Goal: Transaction & Acquisition: Purchase product/service

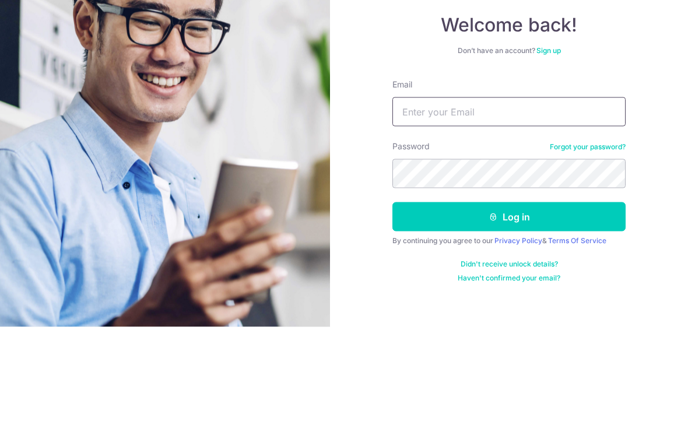
type input "[EMAIL_ADDRESS][DOMAIN_NAME]"
click at [509, 310] on button "Log in" at bounding box center [508, 324] width 233 height 29
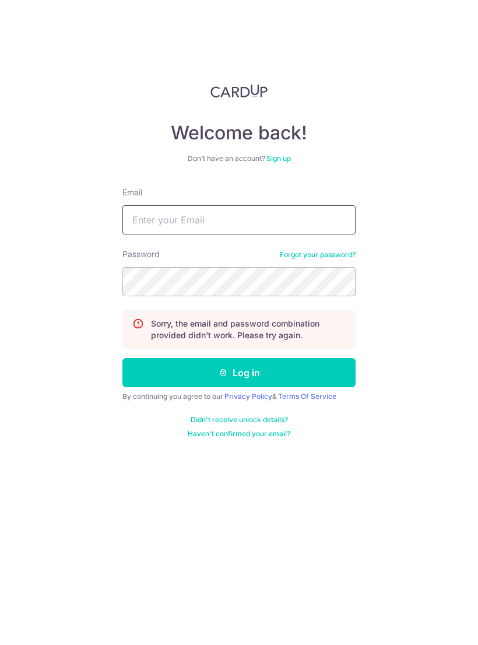
type input "[EMAIL_ADDRESS][DOMAIN_NAME]"
click at [329, 256] on link "Forgot your password?" at bounding box center [318, 254] width 76 height 9
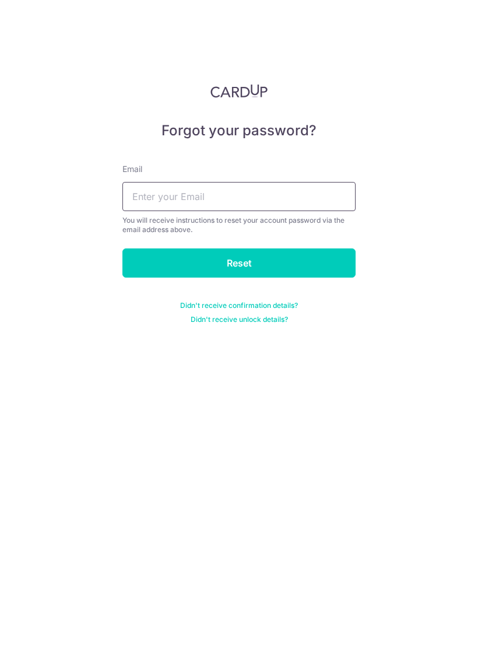
click at [326, 189] on input "text" at bounding box center [238, 196] width 233 height 29
type input "[EMAIL_ADDRESS][DOMAIN_NAME]"
click at [295, 262] on input "Reset" at bounding box center [238, 262] width 233 height 29
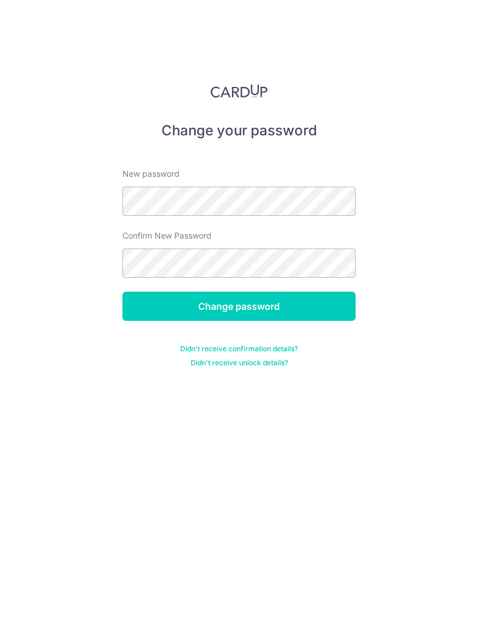
click at [301, 306] on input "Change password" at bounding box center [238, 306] width 233 height 29
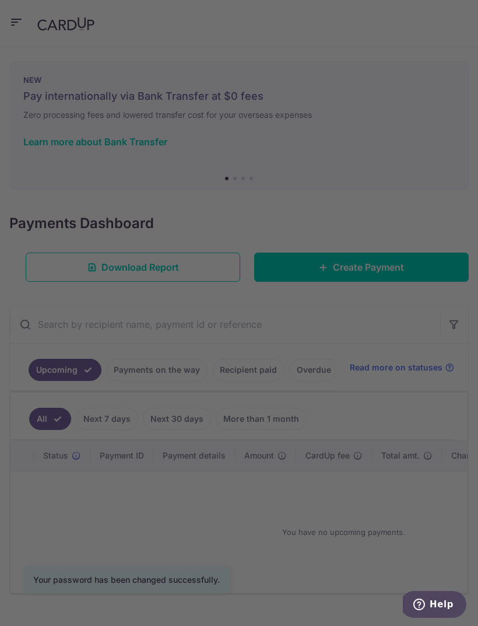
click at [386, 194] on div at bounding box center [241, 316] width 483 height 632
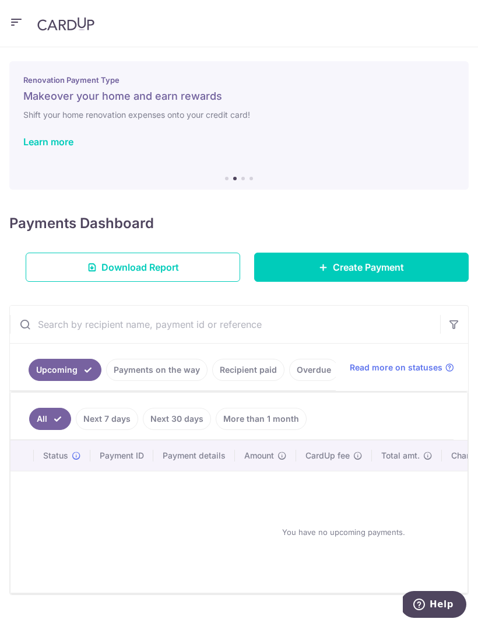
click at [264, 423] on link "More than 1 month" at bounding box center [261, 419] width 91 height 22
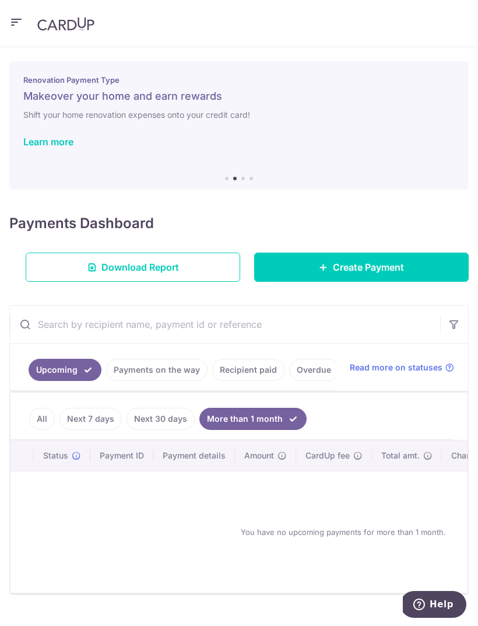
click at [163, 422] on link "Next 30 days" at bounding box center [161, 419] width 68 height 22
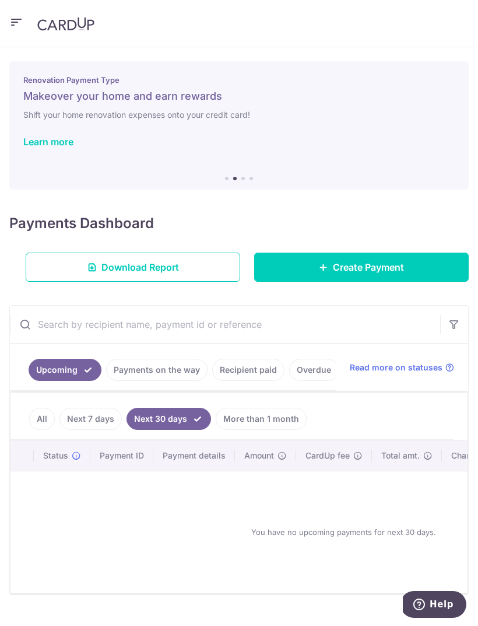
click at [94, 421] on link "Next 7 days" at bounding box center [90, 419] width 62 height 22
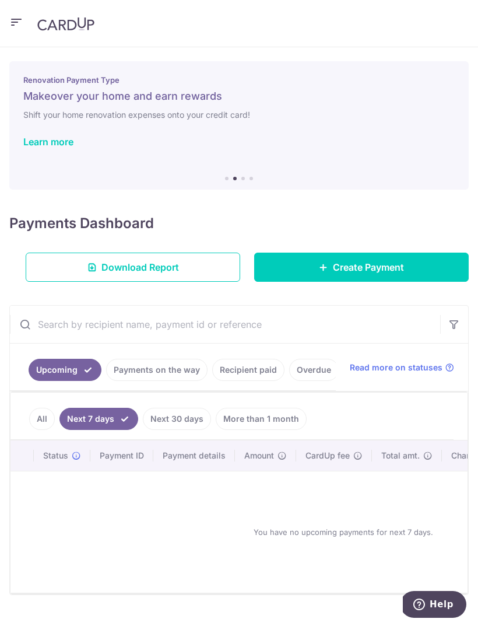
click at [41, 421] on link "All" at bounding box center [42, 419] width 26 height 22
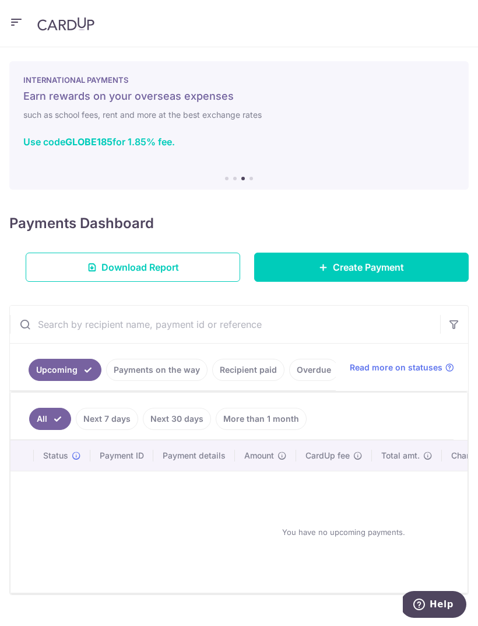
click at [411, 266] on link "Create Payment" at bounding box center [361, 266] width 215 height 29
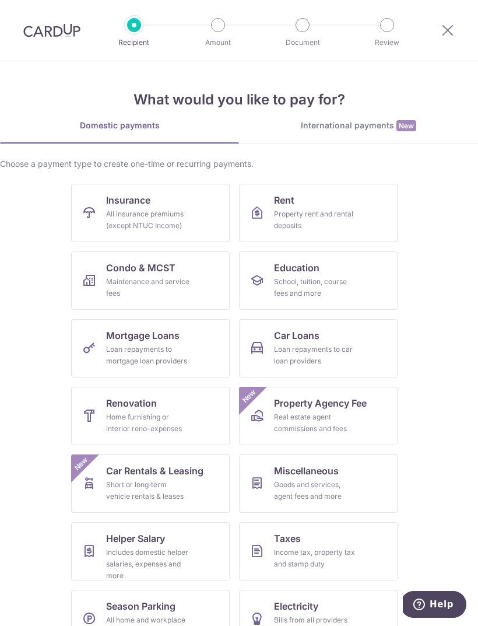
click at [175, 280] on div "Maintenance and service fees" at bounding box center [148, 287] width 84 height 23
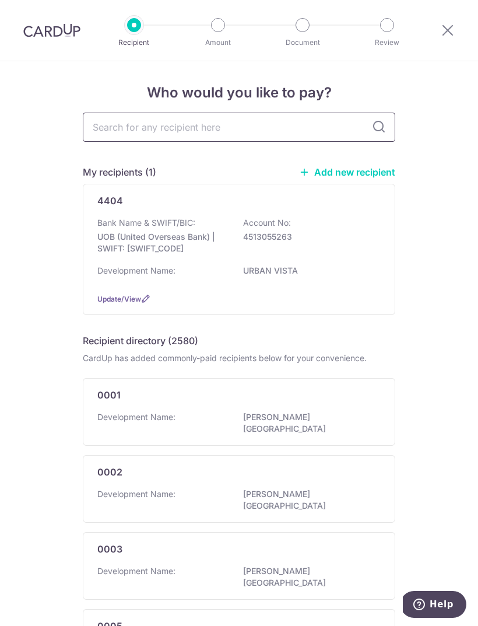
scroll to position [8, 0]
click at [362, 176] on link "Add new recipient" at bounding box center [347, 171] width 96 height 12
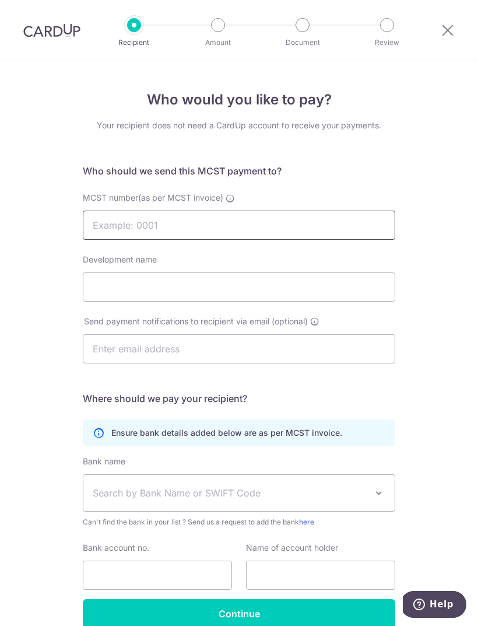
click at [318, 229] on input "MCST number(as per MCST invoice)" at bounding box center [239, 225] width 313 height 29
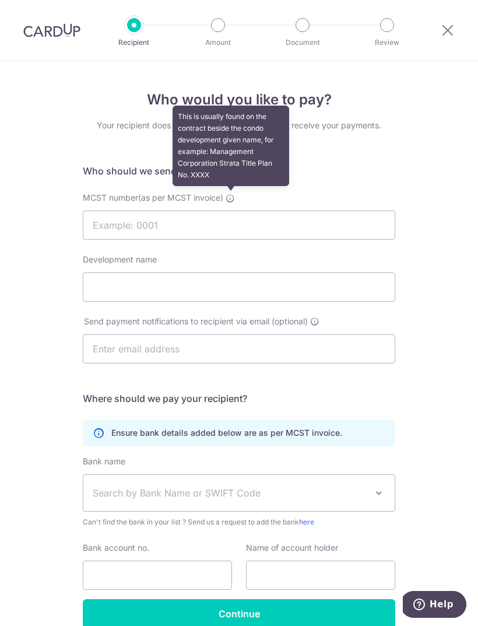
click at [234, 202] on icon at bounding box center [230, 198] width 9 height 9
click at [234, 211] on input "MCST number(as per MCST invoice) This is usually found on the contract beside t…" at bounding box center [239, 225] width 313 height 29
type input "4404"
click at [222, 292] on input "Development name" at bounding box center [239, 286] width 313 height 29
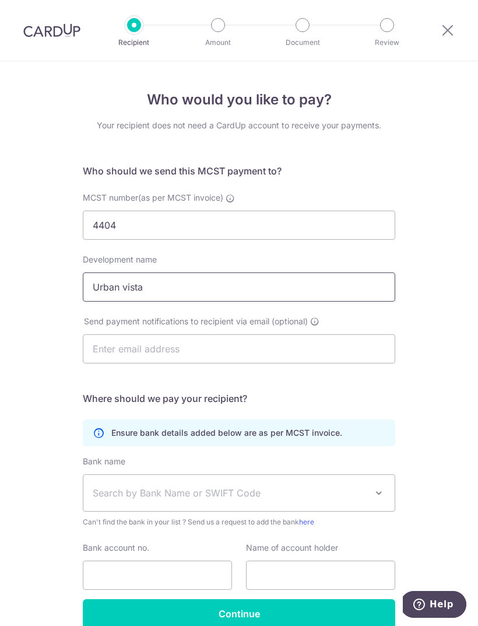
type input "Urban vista"
click at [239, 357] on input "text" at bounding box center [239, 348] width 313 height 29
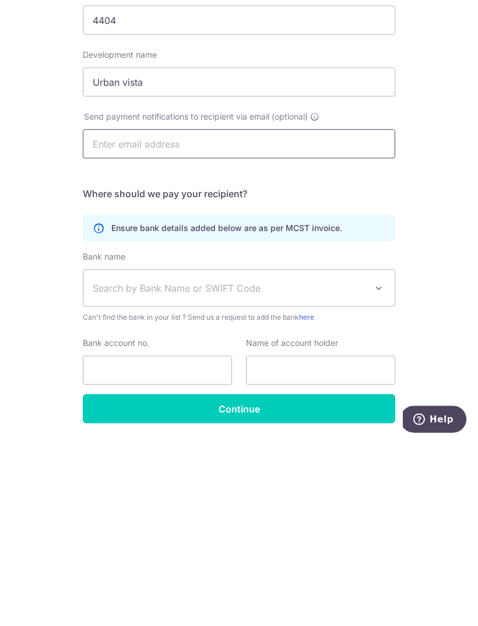
scroll to position [37, 0]
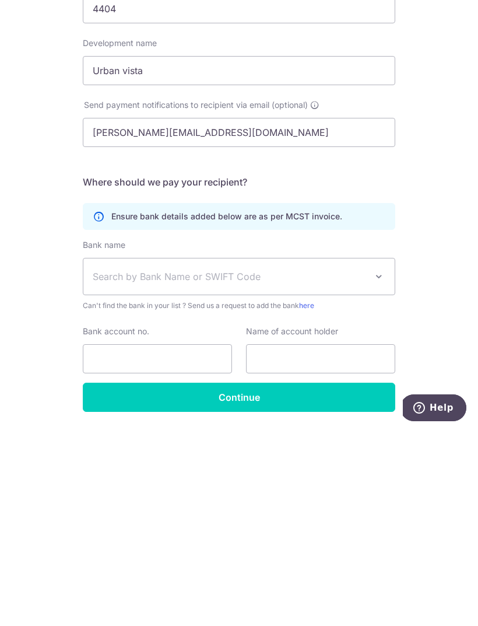
click at [218, 455] on span "Search by Bank Name or SWIFT Code" at bounding box center [238, 473] width 311 height 36
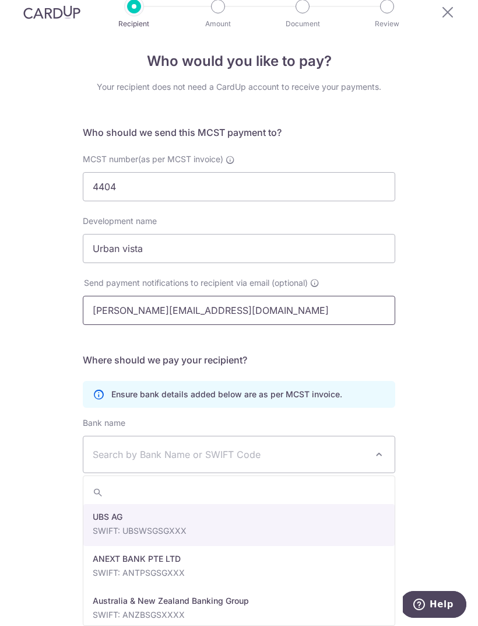
click at [111, 296] on input "Samiun.kan@savills.com.sg" at bounding box center [239, 310] width 313 height 29
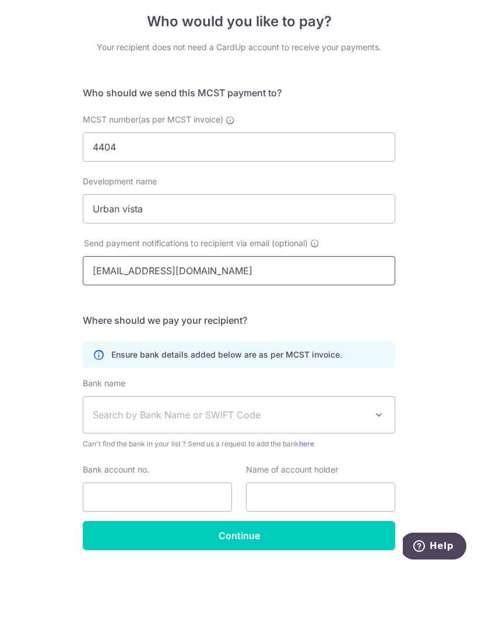
type input "waimun.kan@savills.com.sg"
click at [174, 466] on span "Search by Bank Name or SWIFT Code" at bounding box center [230, 473] width 274 height 14
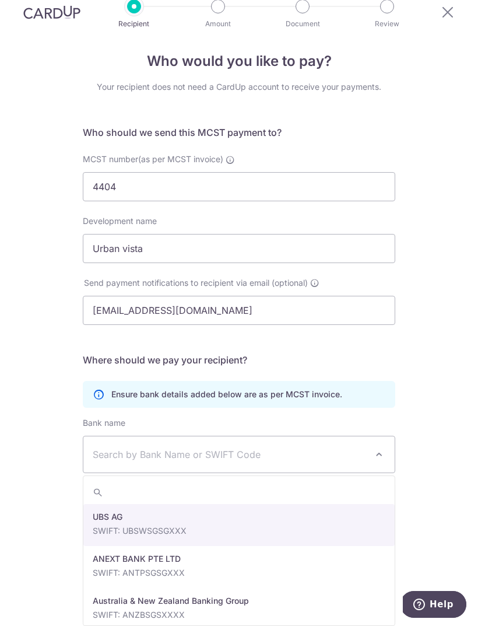
click at [198, 447] on span "Search by Bank Name or SWIFT Code" at bounding box center [230, 454] width 274 height 14
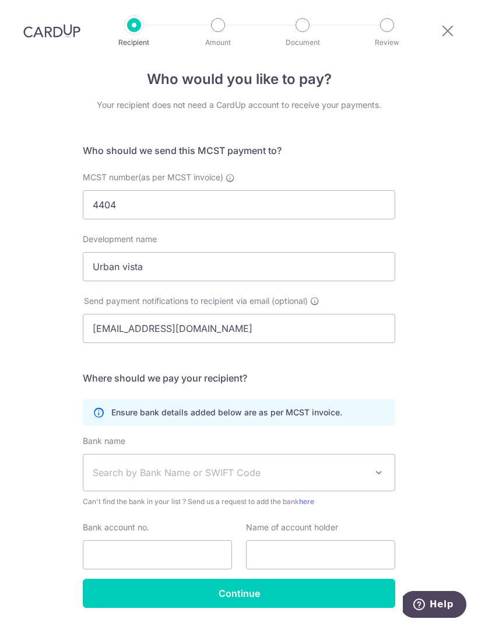
scroll to position [20, 0]
click at [380, 466] on span at bounding box center [379, 473] width 14 height 14
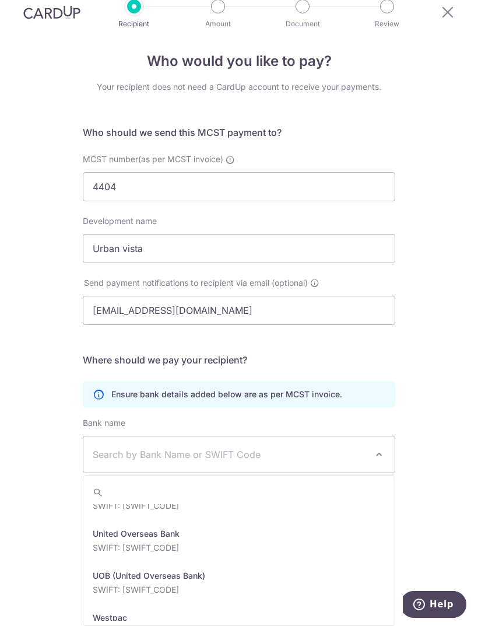
scroll to position [2405, 0]
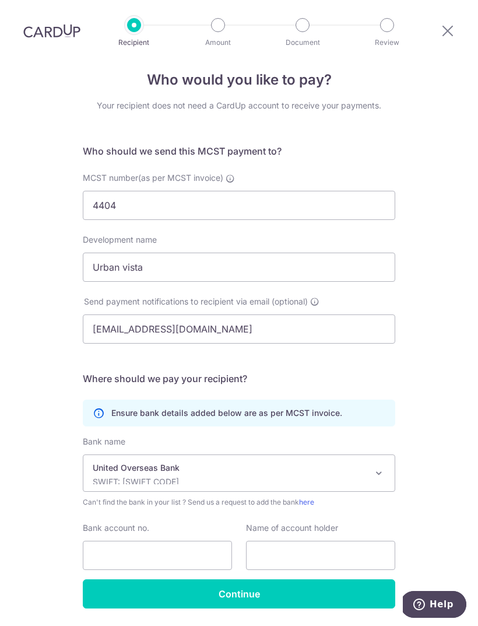
select select "23668"
click at [176, 541] on input "Bank account no." at bounding box center [157, 555] width 149 height 29
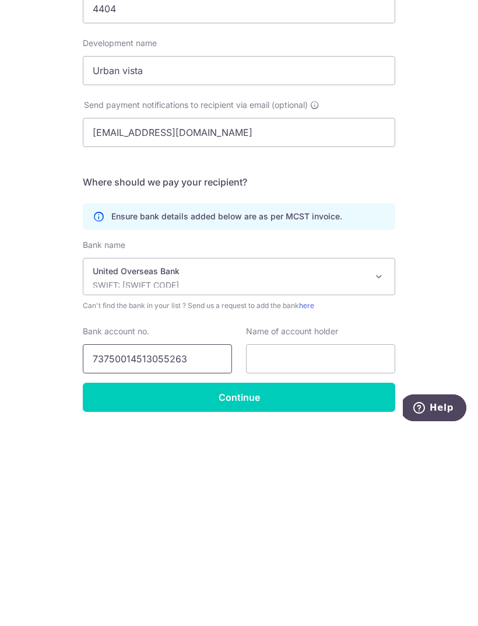
type input "73750014513055263"
click at [319, 541] on input "text" at bounding box center [320, 555] width 149 height 29
type input "MCST PLAN NO 4404"
click at [315, 579] on input "Continue" at bounding box center [239, 593] width 313 height 29
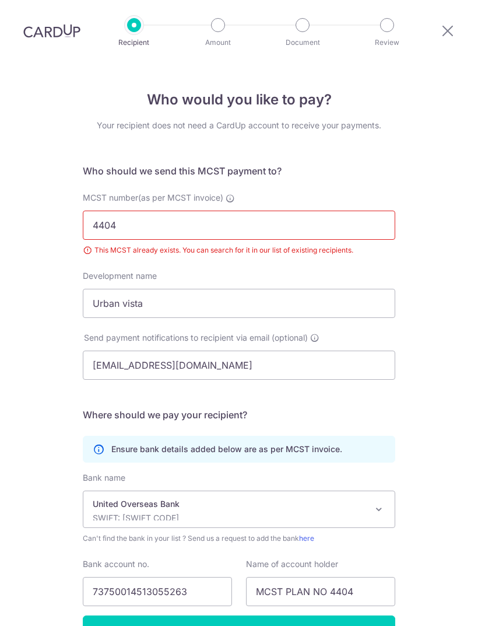
scroll to position [36, 0]
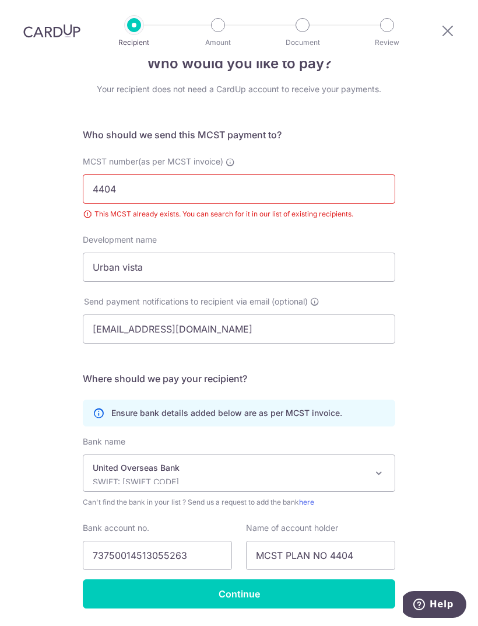
click at [266, 174] on input "4404" at bounding box center [239, 188] width 313 height 29
type input "4"
click at [454, 411] on div "Who would you like to pay? Your recipient does not need a CardUp account to rec…" at bounding box center [239, 344] width 478 height 638
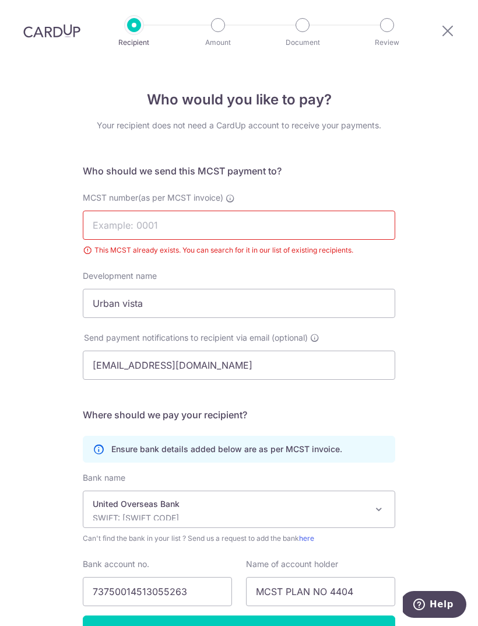
scroll to position [0, 0]
click at [207, 211] on input "MCST number(as per MCST invoice)" at bounding box center [239, 225] width 313 height 29
type input "4404"
click at [411, 329] on div "Who would you like to pay? Your recipient does not need a CardUp account to rec…" at bounding box center [239, 380] width 478 height 638
click at [136, 17] on header "Recipient Amount Document Review" at bounding box center [239, 30] width 478 height 61
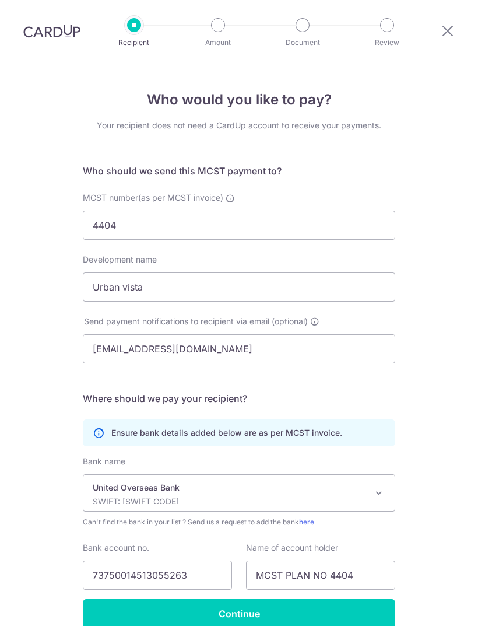
select select "23668"
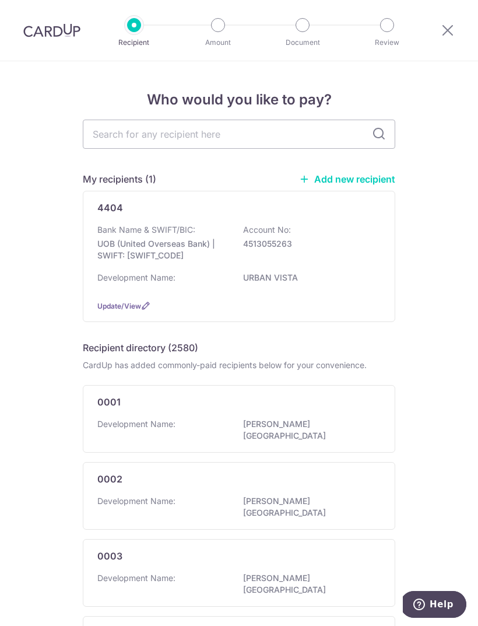
click at [255, 237] on div "Bank Name & SWIFT/BIC: UOB (United Overseas Bank) | SWIFT: [SWIFT_CODE] Account…" at bounding box center [238, 245] width 283 height 43
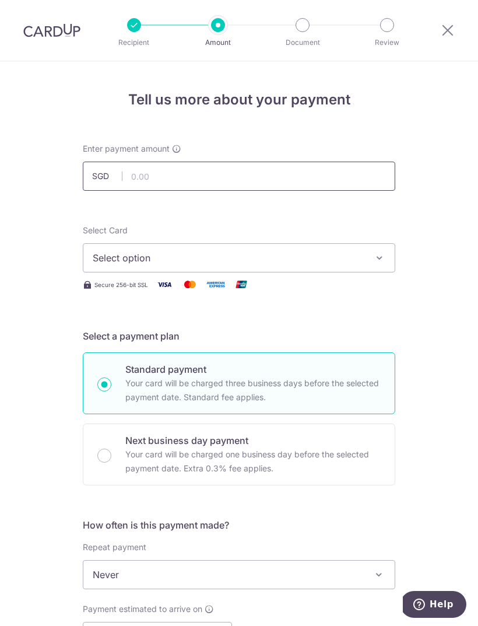
click at [239, 177] on input "text" at bounding box center [239, 176] width 313 height 29
type input "995.07"
click at [281, 266] on button "Select option" at bounding box center [239, 257] width 313 height 29
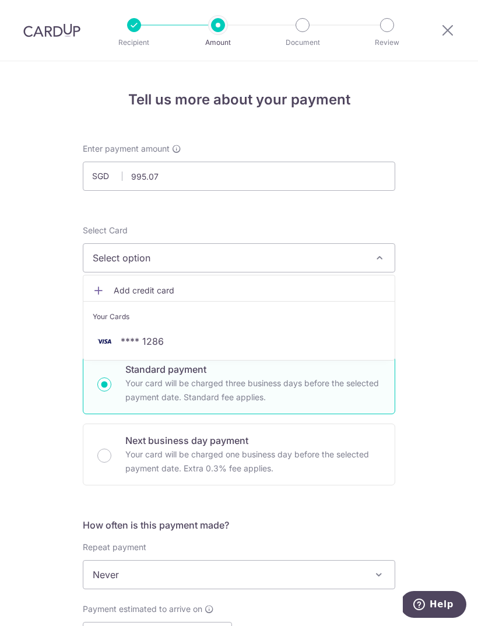
click at [306, 266] on div at bounding box center [239, 313] width 478 height 626
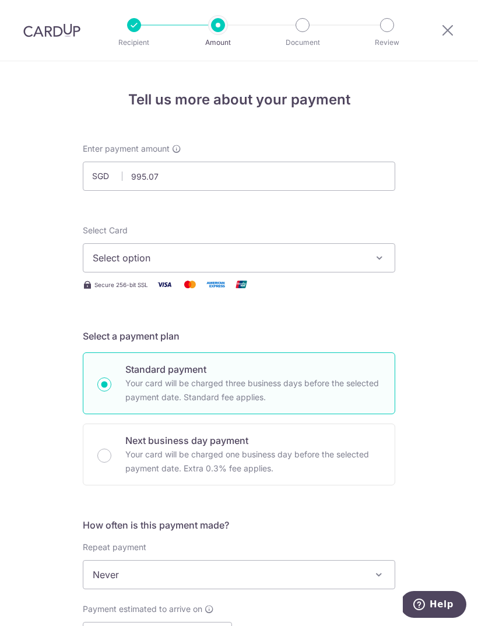
click at [327, 259] on span "Select option" at bounding box center [229, 258] width 272 height 14
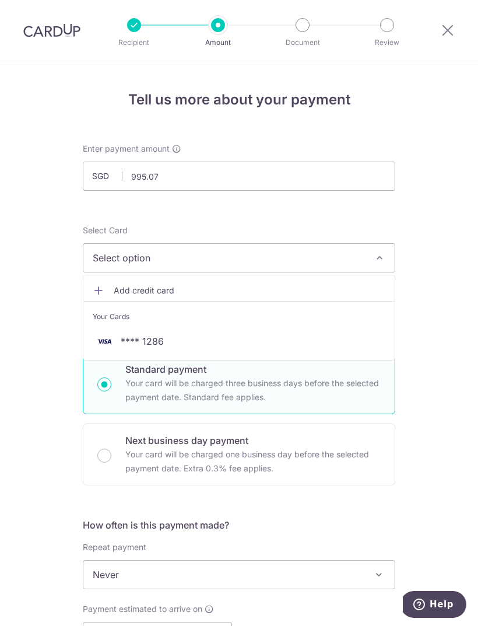
click at [453, 311] on div at bounding box center [239, 313] width 478 height 626
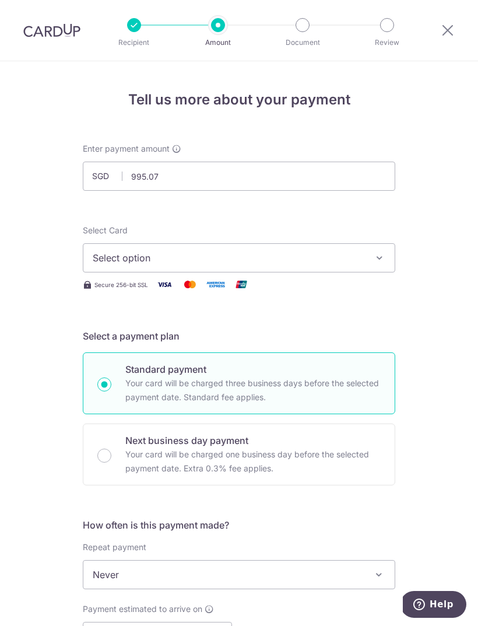
click at [339, 385] on p "Your card will be charged three business days before the selected payment date.…" at bounding box center [252, 390] width 255 height 28
click at [111, 385] on input "Standard payment Your card will be charged three business days before the selec…" at bounding box center [104, 384] width 14 height 14
radio input "true"
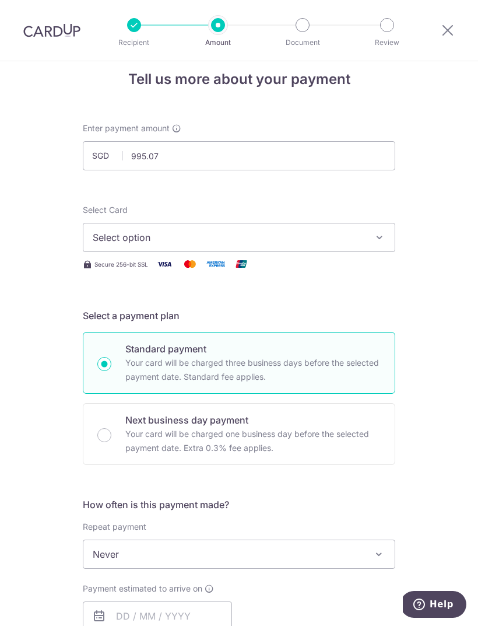
click at [383, 236] on icon "button" at bounding box center [380, 238] width 12 height 12
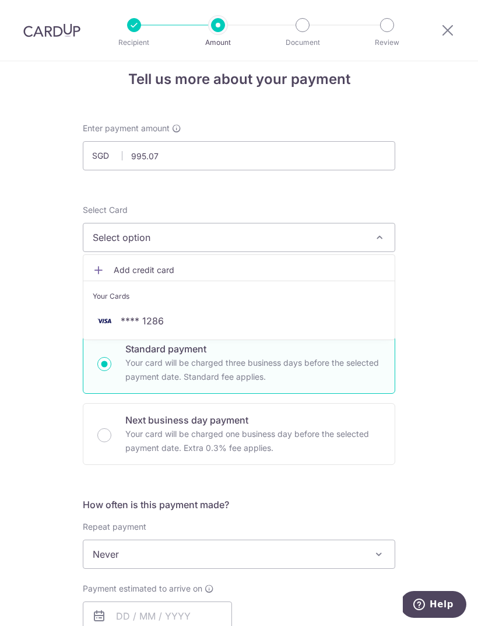
click at [105, 274] on link "Add credit card" at bounding box center [238, 269] width 311 height 21
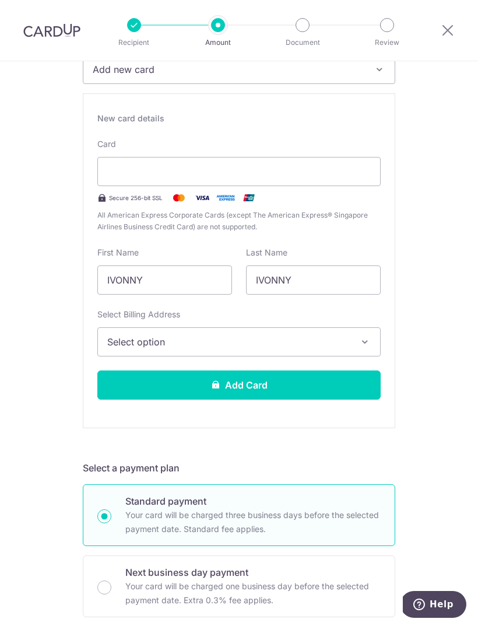
scroll to position [215, 0]
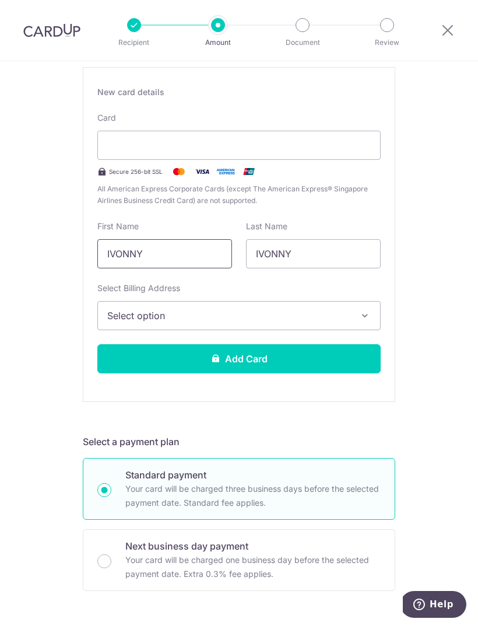
click at [194, 251] on input "IVONNY" at bounding box center [164, 253] width 135 height 29
type input "I"
click at [250, 322] on button "Select option" at bounding box center [238, 315] width 283 height 29
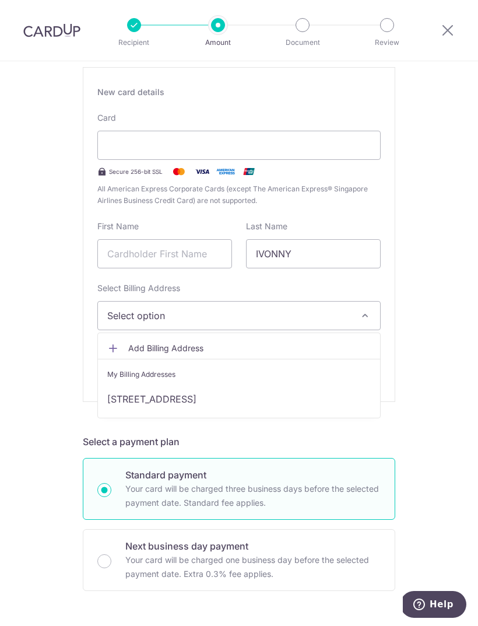
click at [289, 406] on link "[STREET_ADDRESS]" at bounding box center [239, 399] width 282 height 28
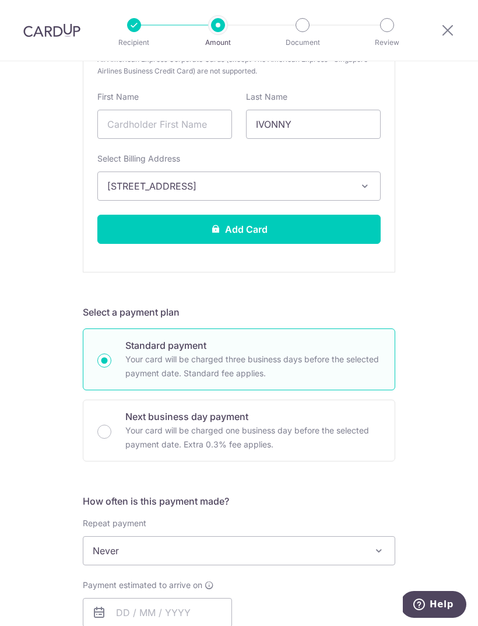
scroll to position [352, 0]
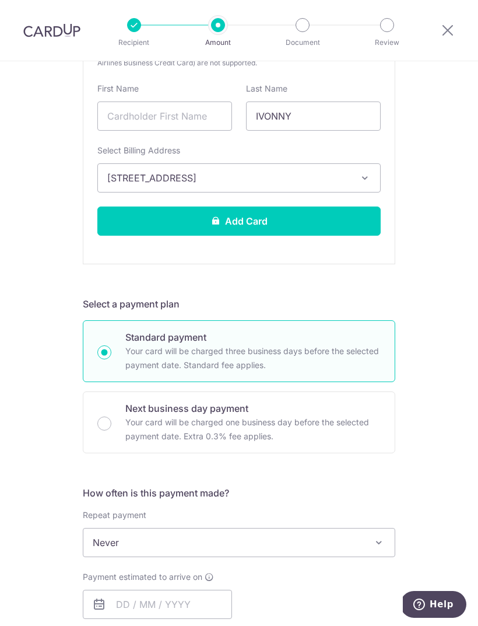
click at [373, 541] on span at bounding box center [379, 542] width 14 height 14
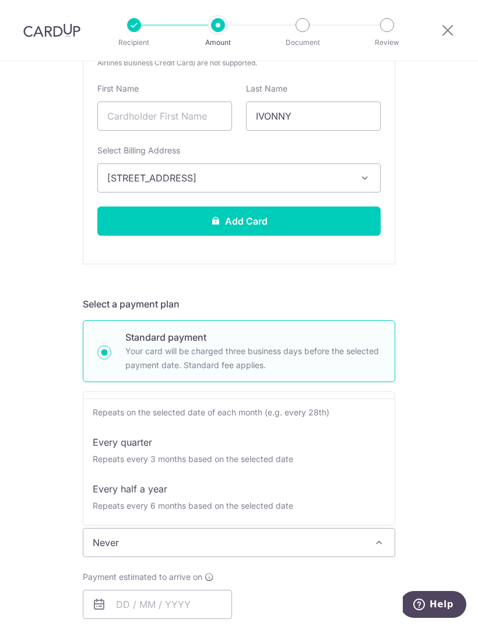
scroll to position [117, 0]
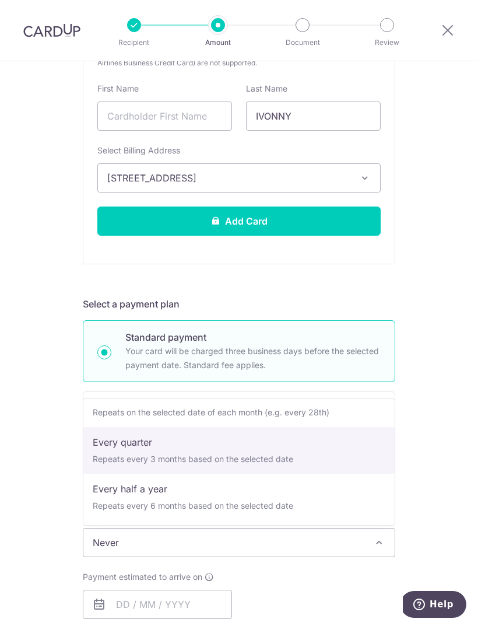
select select "4"
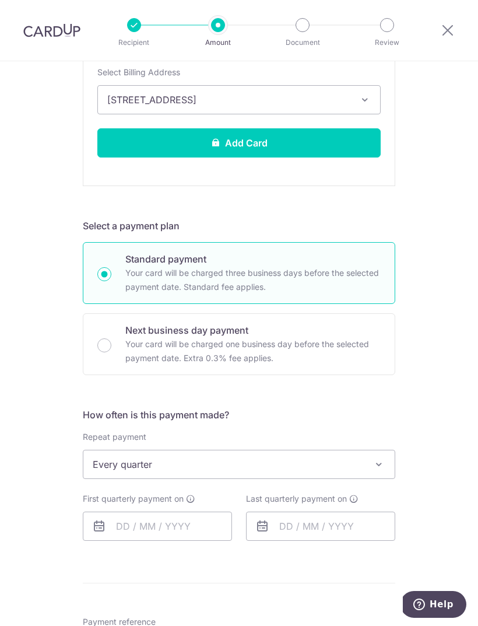
scroll to position [436, 0]
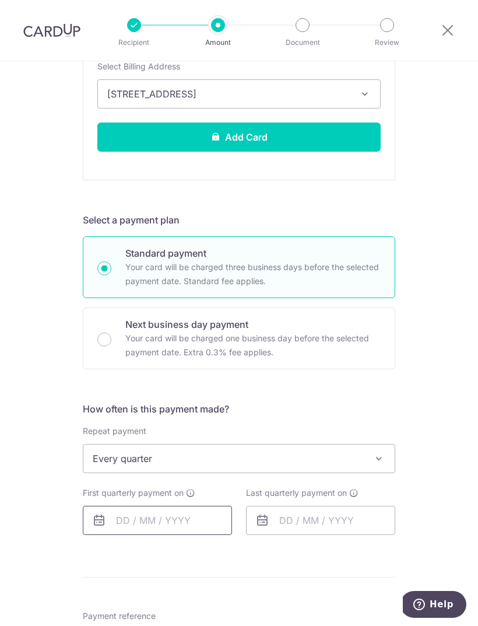
click at [197, 518] on input "text" at bounding box center [157, 520] width 149 height 29
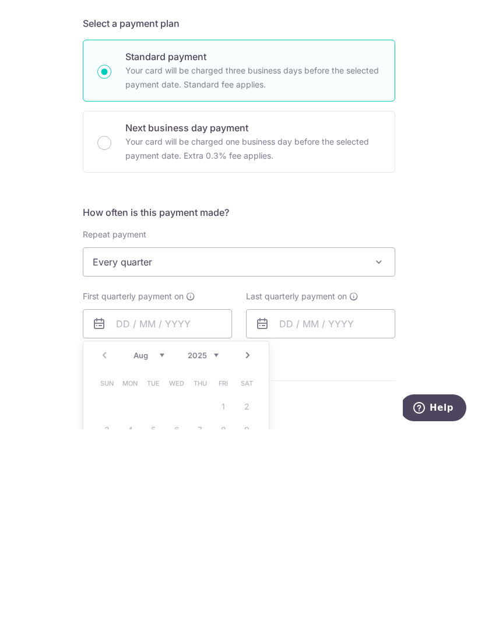
type input "14/08/2025"
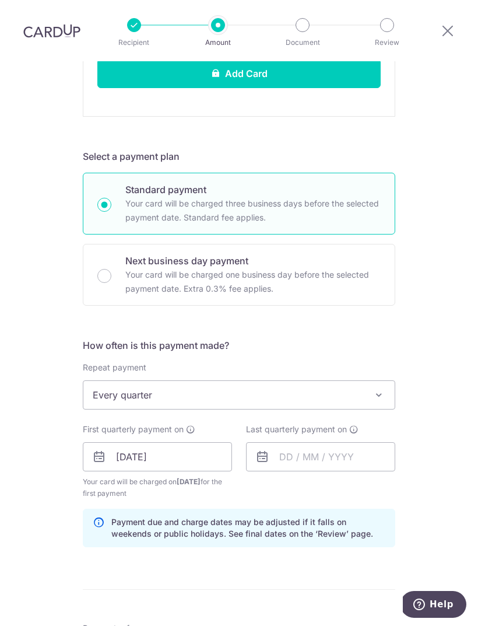
scroll to position [503, 0]
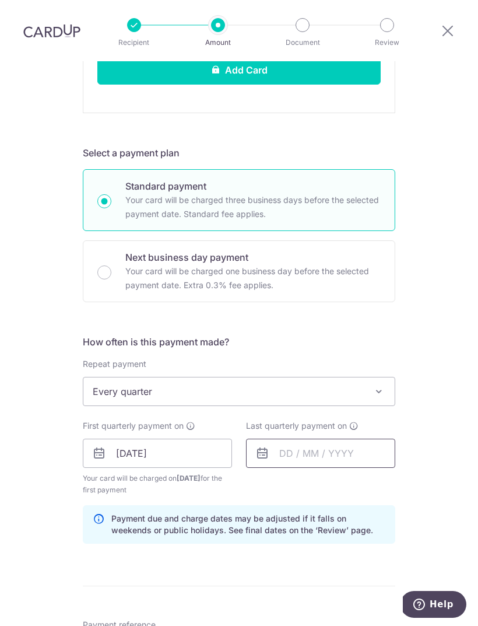
click at [367, 439] on input "text" at bounding box center [320, 453] width 149 height 29
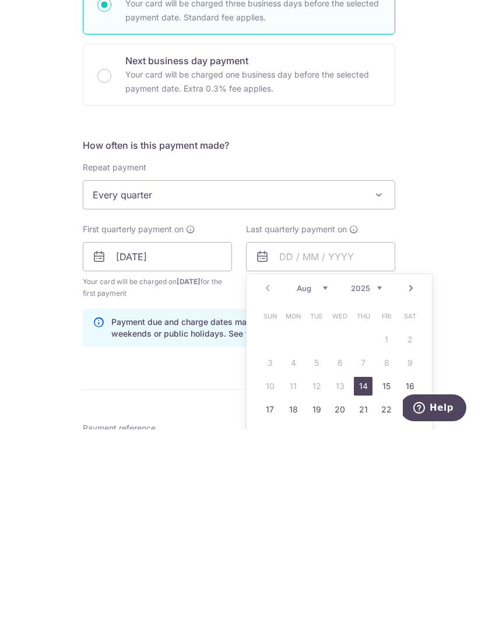
click at [322, 480] on select "Aug Sep Oct Nov Dec" at bounding box center [312, 484] width 31 height 9
click at [362, 527] on link "2" at bounding box center [363, 536] width 19 height 19
type input "02/10/2025"
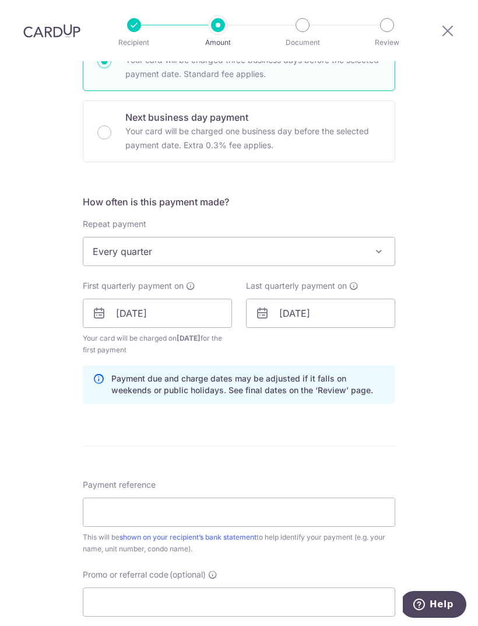
scroll to position [643, 0]
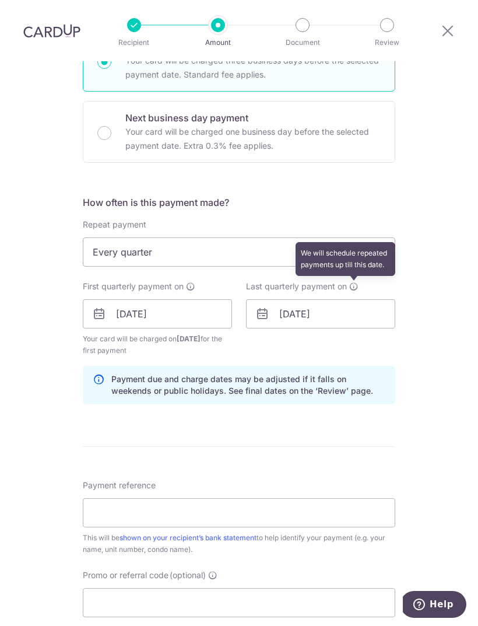
click at [349, 282] on icon at bounding box center [353, 286] width 9 height 9
click at [439, 261] on div "Tell us more about your payment Enter payment amount SGD 995.07 995.07 Select C…" at bounding box center [239, 139] width 478 height 1440
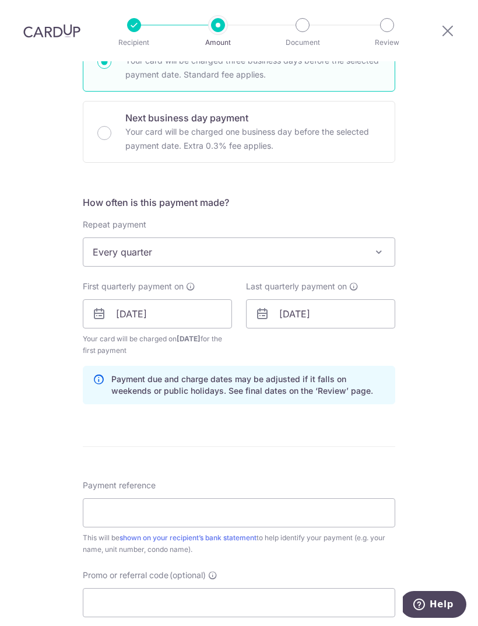
click at [378, 245] on span at bounding box center [379, 252] width 14 height 14
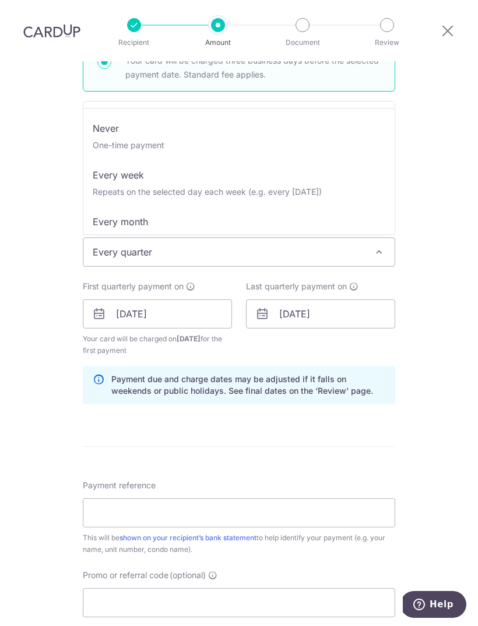
scroll to position [0, 0]
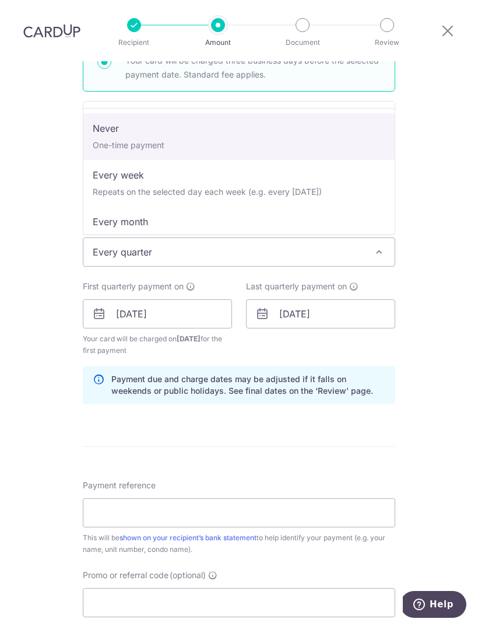
select select "1"
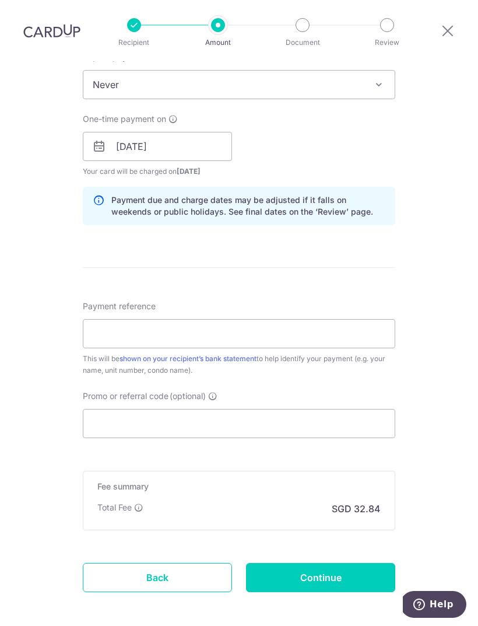
scroll to position [817, 0]
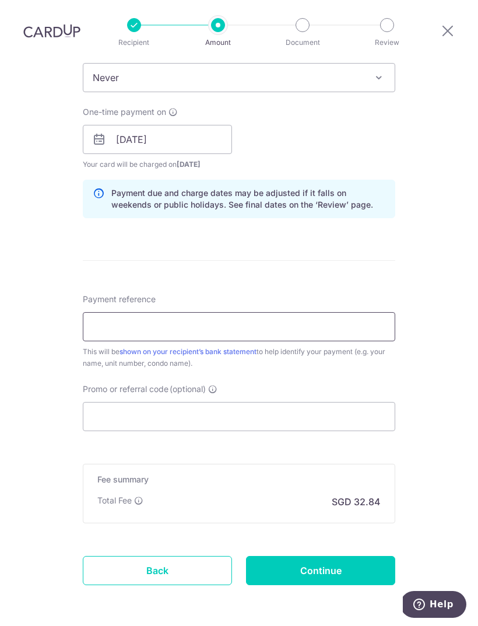
click at [280, 312] on input "Payment reference" at bounding box center [239, 326] width 313 height 29
type input "4"
type input "Block 4 unit 03-05"
click at [251, 402] on input "Promo or referral code (optional)" at bounding box center [239, 416] width 313 height 29
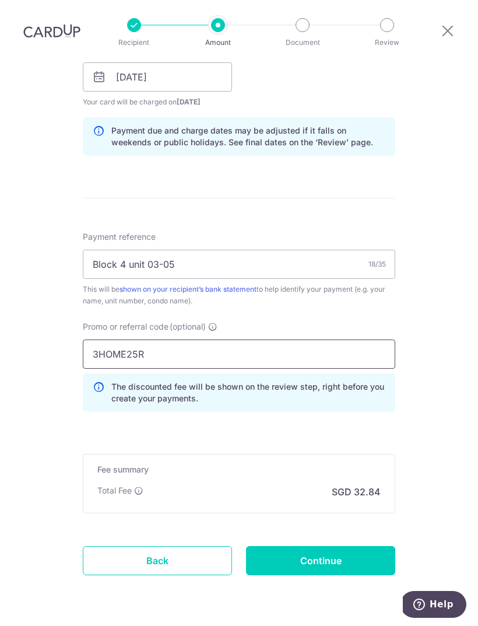
scroll to position [879, 0]
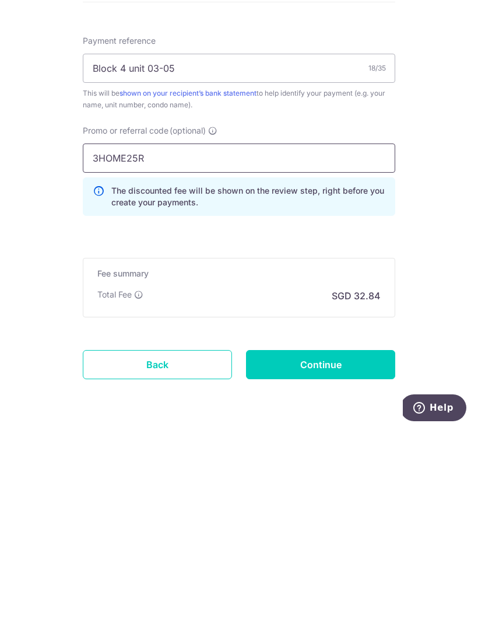
type input "3HOME25R"
click at [360, 546] on input "Continue" at bounding box center [320, 560] width 149 height 29
type input "Create Schedule"
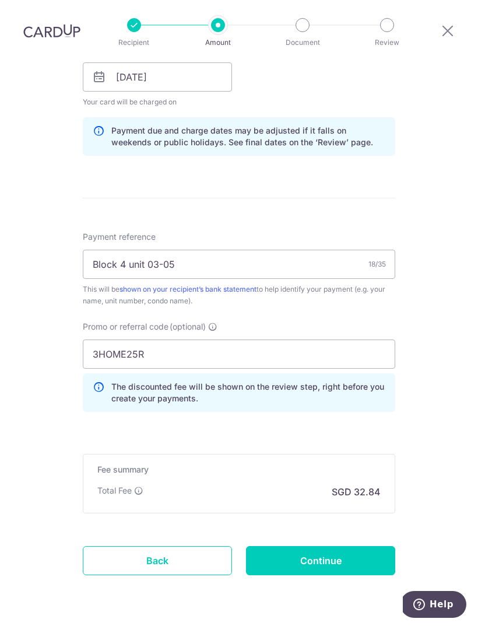
scroll to position [570, 0]
click at [328, 546] on input "Continue" at bounding box center [320, 560] width 149 height 29
type input "Create Schedule"
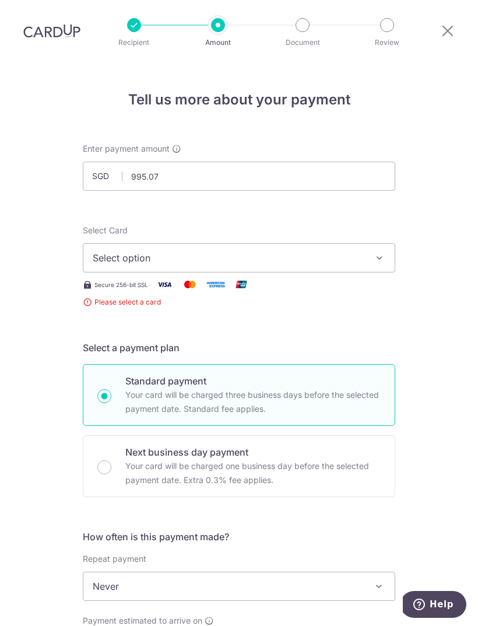
click at [378, 252] on icon "button" at bounding box center [380, 258] width 12 height 12
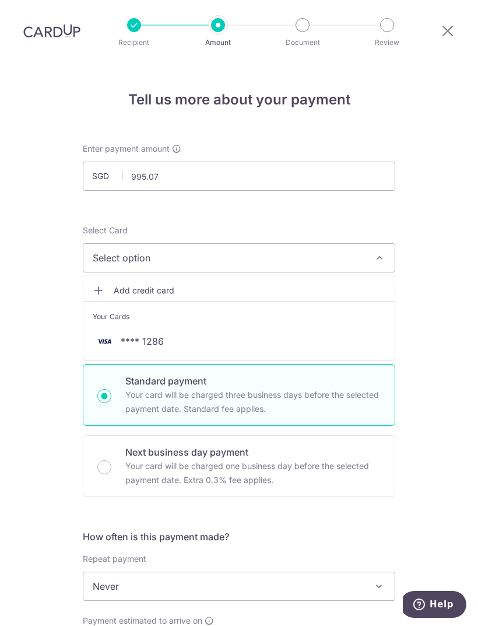
click at [120, 311] on span "Your Cards" at bounding box center [111, 317] width 37 height 12
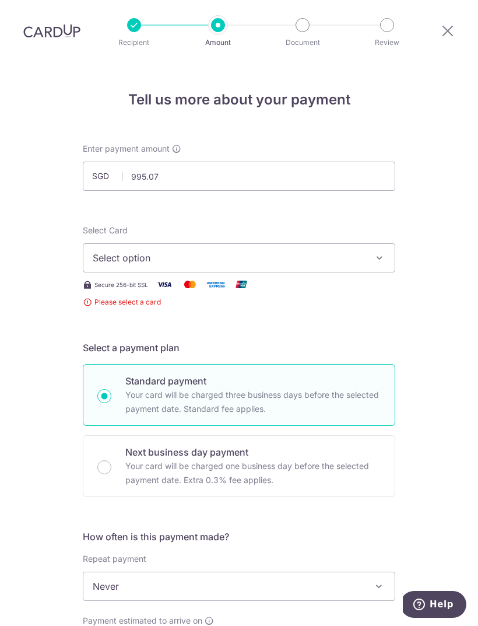
click at [314, 251] on span "Select option" at bounding box center [229, 258] width 272 height 14
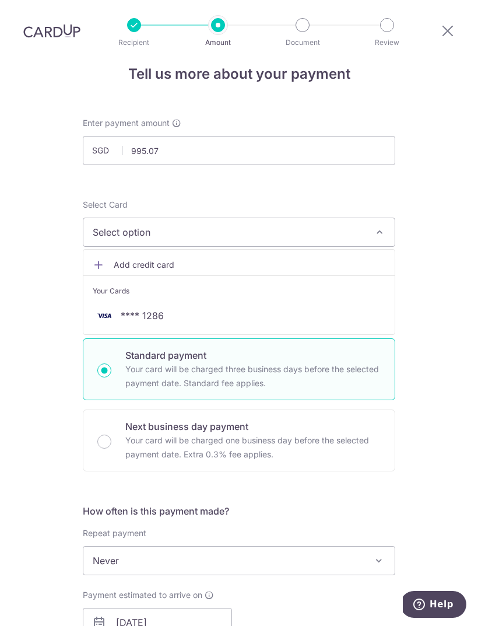
scroll to position [22, 0]
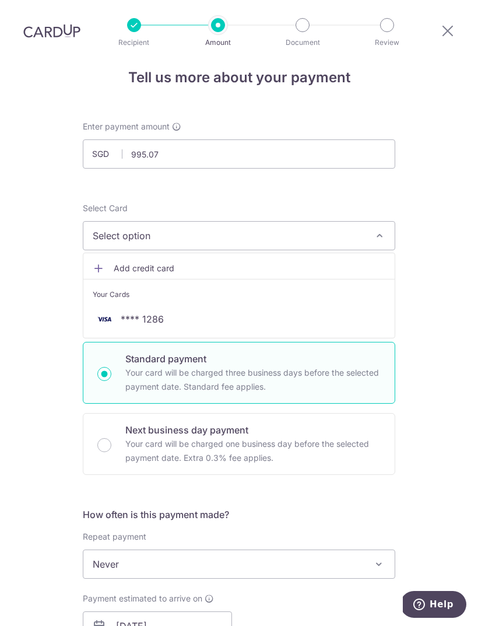
click at [327, 289] on div "Your Cards" at bounding box center [239, 295] width 293 height 12
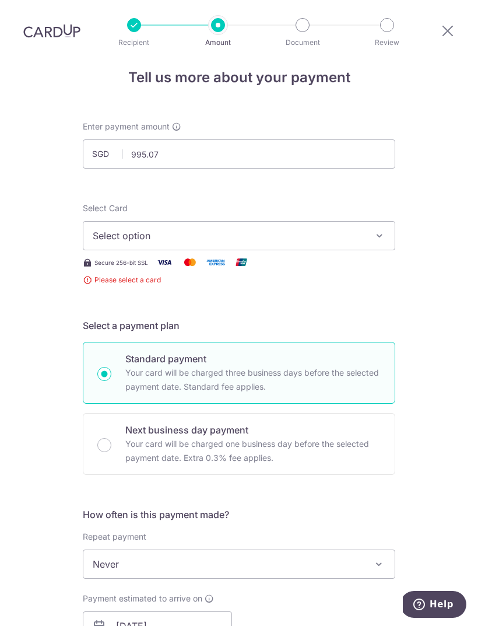
click at [355, 229] on span "Select option" at bounding box center [229, 236] width 272 height 14
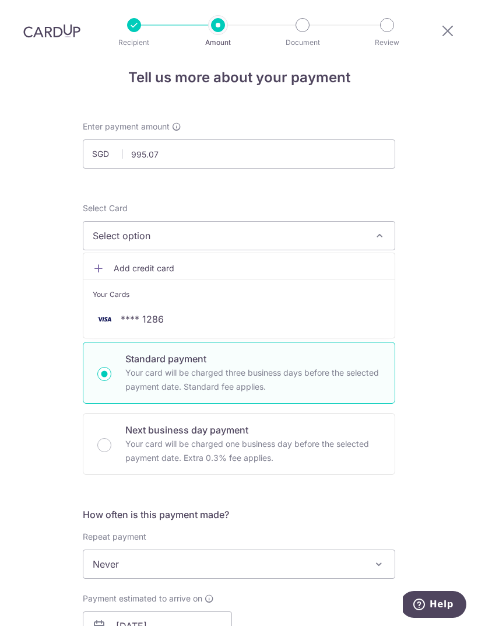
click at [166, 262] on span "Add credit card" at bounding box center [250, 268] width 272 height 12
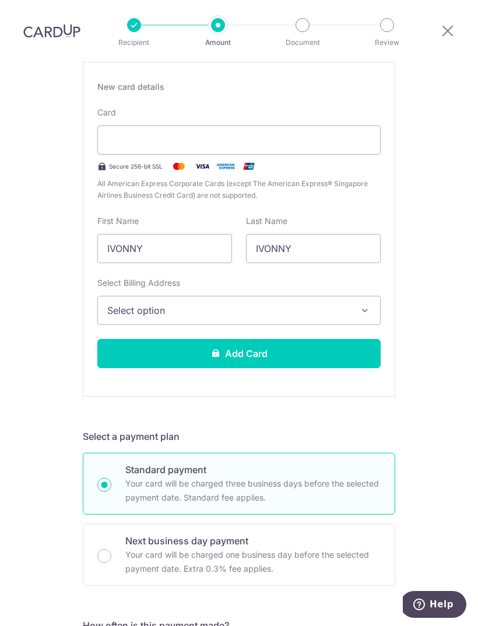
scroll to position [227, 0]
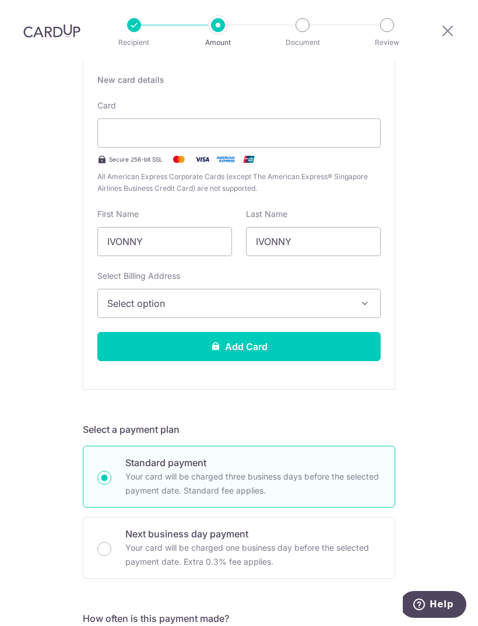
click at [355, 289] on button "Select option" at bounding box center [238, 303] width 283 height 29
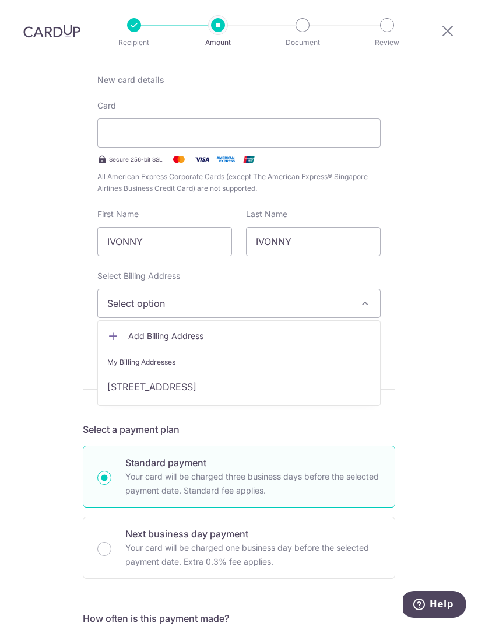
click at [319, 373] on link "[STREET_ADDRESS]" at bounding box center [239, 387] width 282 height 28
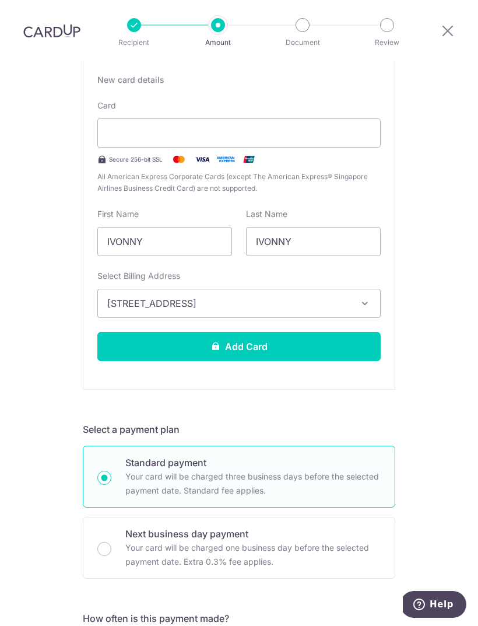
click at [328, 332] on button "Add Card" at bounding box center [238, 346] width 283 height 29
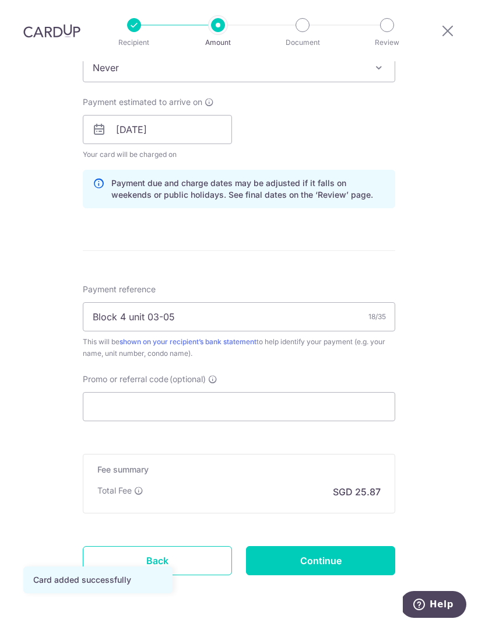
scroll to position [506, 0]
click at [310, 392] on input "Promo or referral code (optional)" at bounding box center [239, 406] width 313 height 29
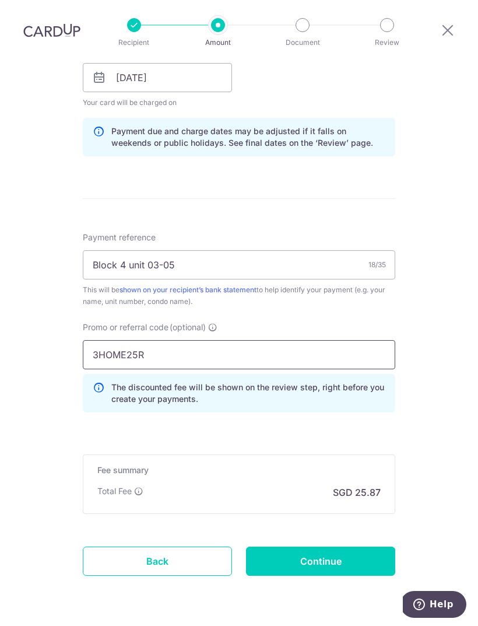
scroll to position [559, 0]
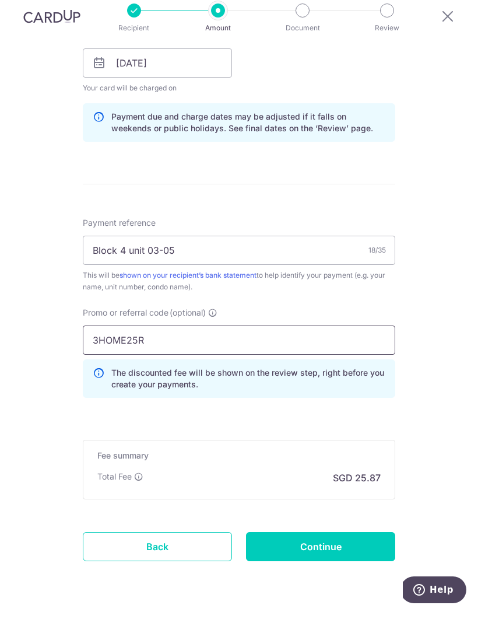
type input "3HOME25R"
click button "Add Card" at bounding box center [0, 0] width 0 height 0
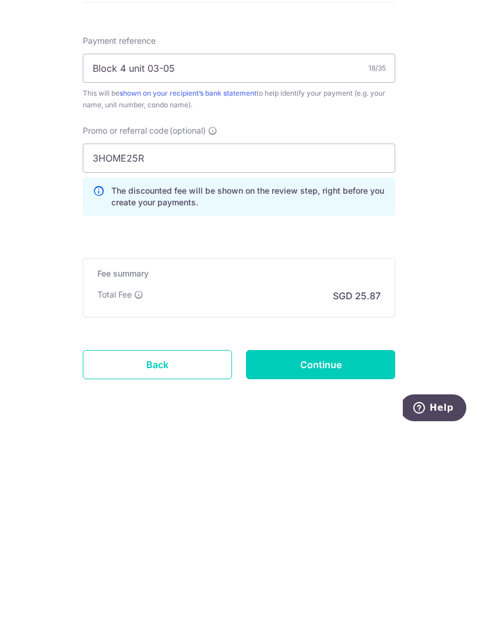
click at [353, 546] on input "Continue" at bounding box center [320, 560] width 149 height 29
type input "Create Schedule"
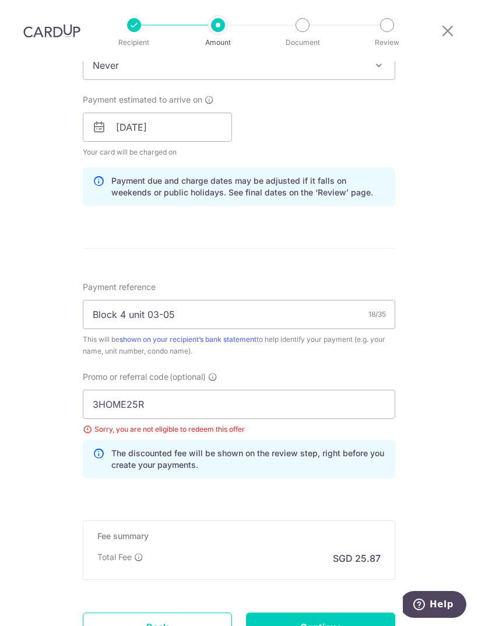
scroll to position [519, 0]
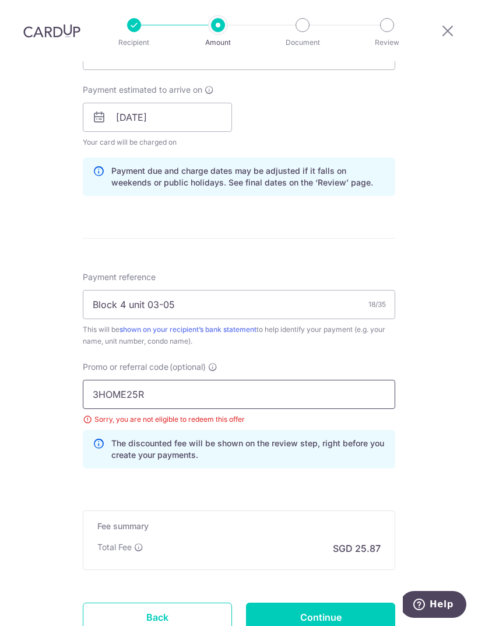
click at [280, 380] on input "3HOME25R" at bounding box center [239, 394] width 313 height 29
type input "3"
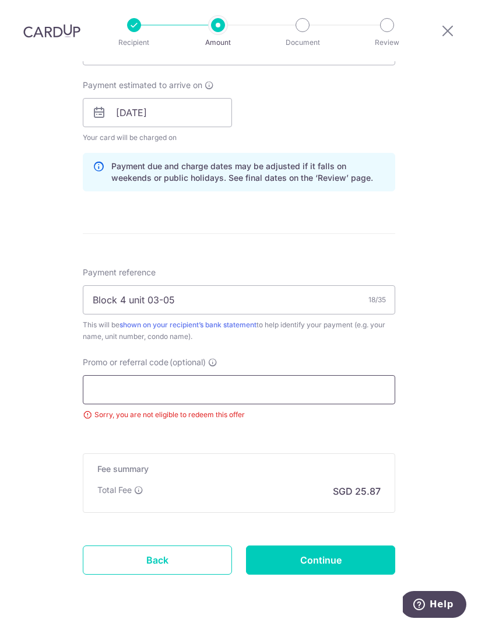
scroll to position [522, 0]
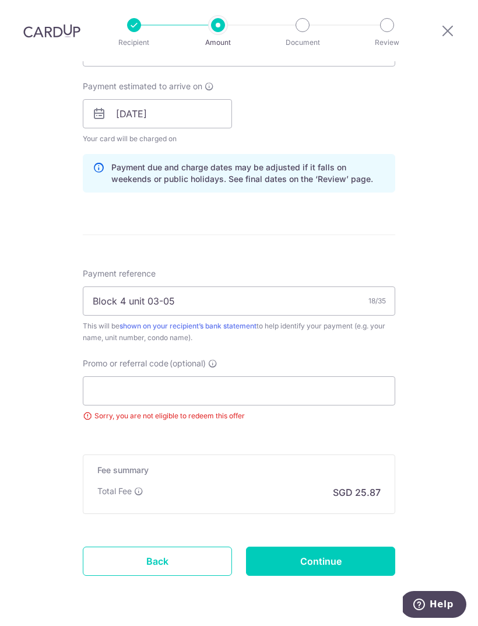
click at [460, 378] on div "Tell us more about your payment Enter payment amount SGD 995.07 995.07 Select C…" at bounding box center [239, 101] width 478 height 1124
click at [346, 546] on input "Continue" at bounding box center [320, 560] width 149 height 29
type input "Update Schedule"
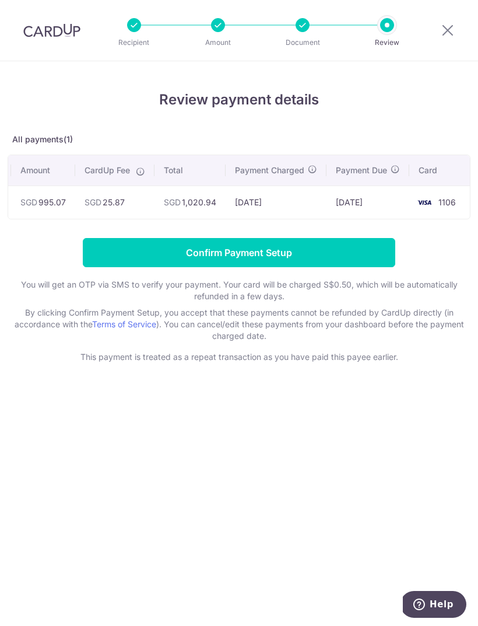
scroll to position [0, 83]
click at [285, 254] on input "Confirm Payment Setup" at bounding box center [239, 252] width 313 height 29
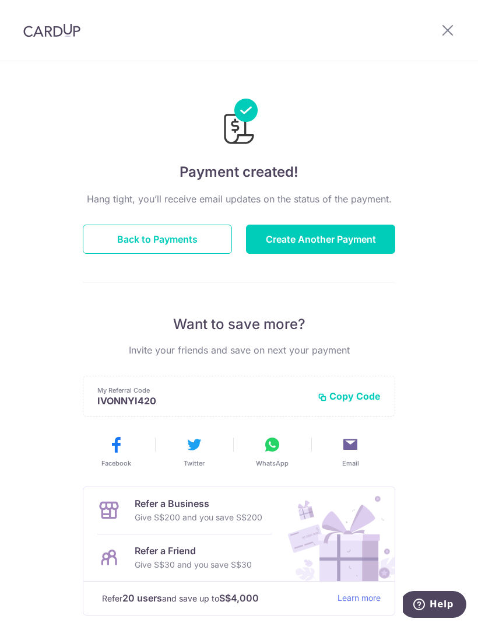
click at [194, 239] on button "Back to Payments" at bounding box center [157, 239] width 149 height 29
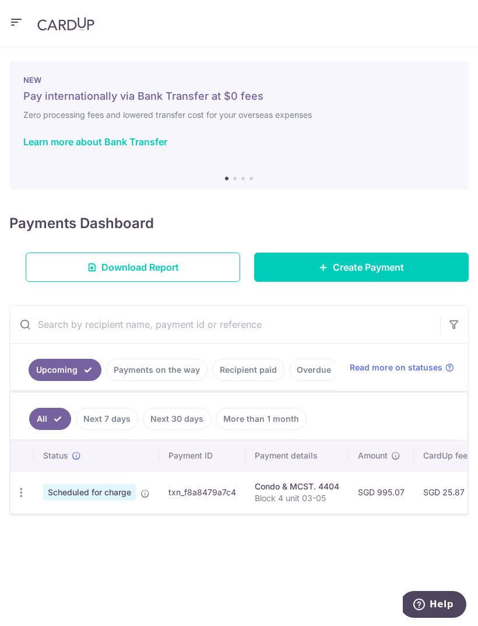
click at [17, 21] on icon "button" at bounding box center [16, 22] width 14 height 15
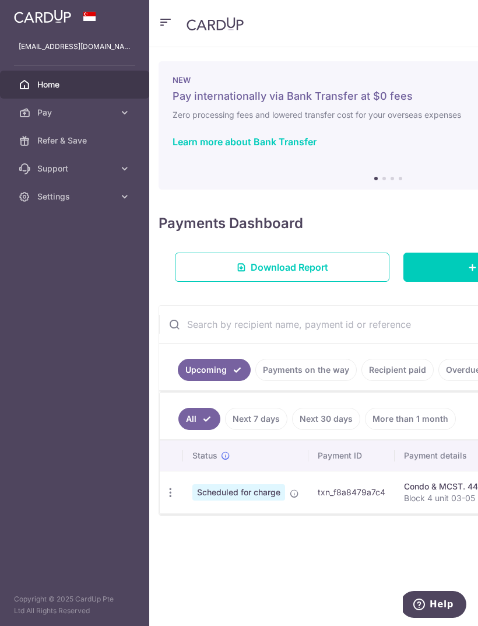
click at [120, 110] on icon at bounding box center [125, 113] width 12 height 12
click at [87, 139] on div at bounding box center [241, 316] width 483 height 632
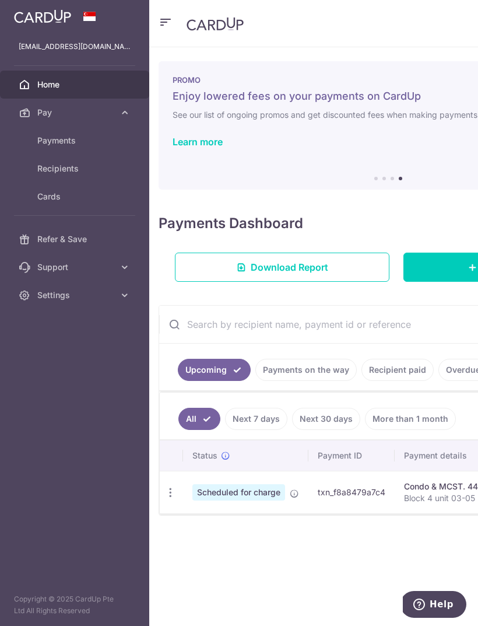
click at [212, 142] on link "Learn more" at bounding box center [198, 142] width 50 height 12
